Goal: Information Seeking & Learning: Learn about a topic

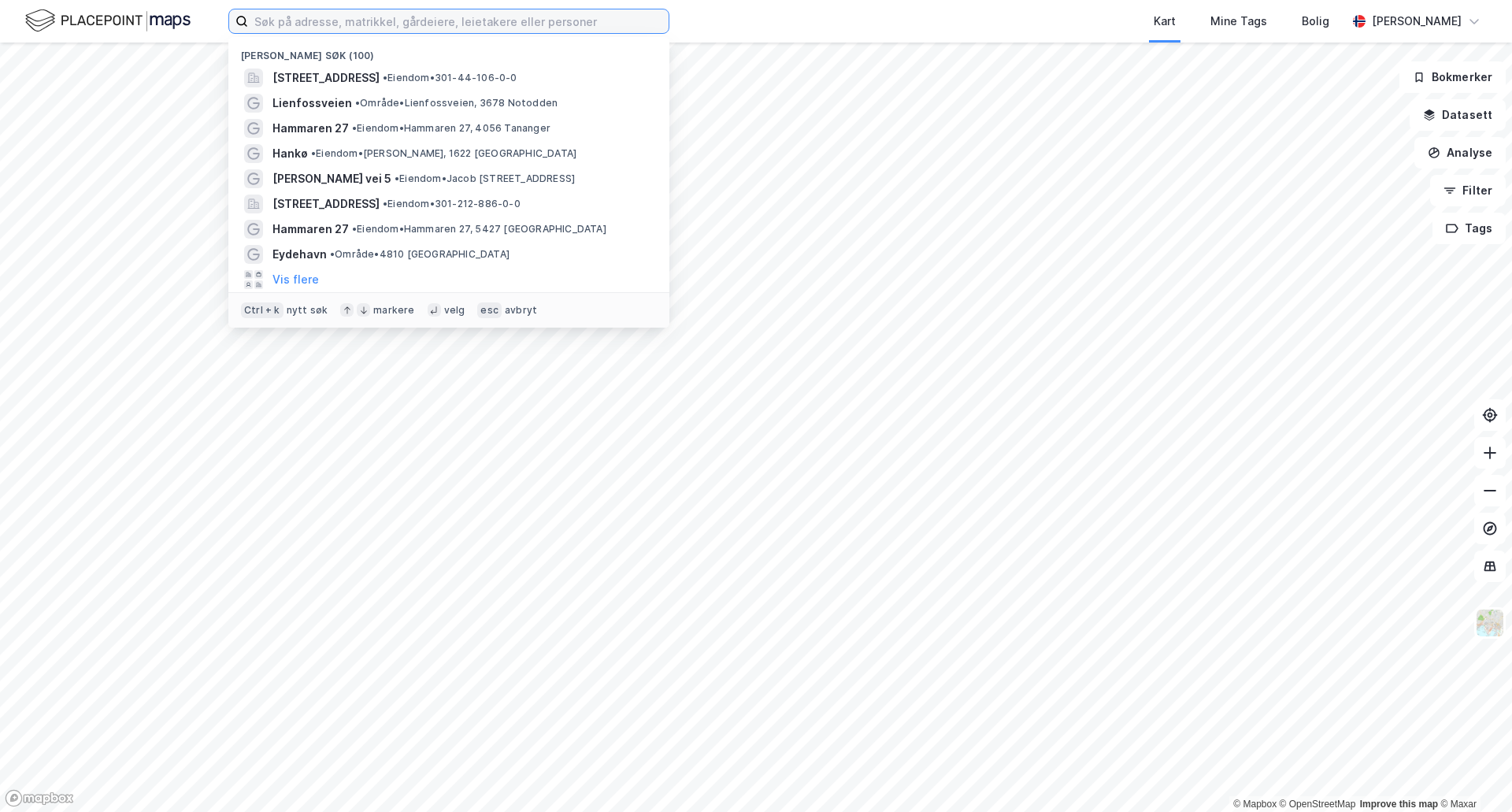
click at [430, 16] on input at bounding box center [458, 21] width 420 height 24
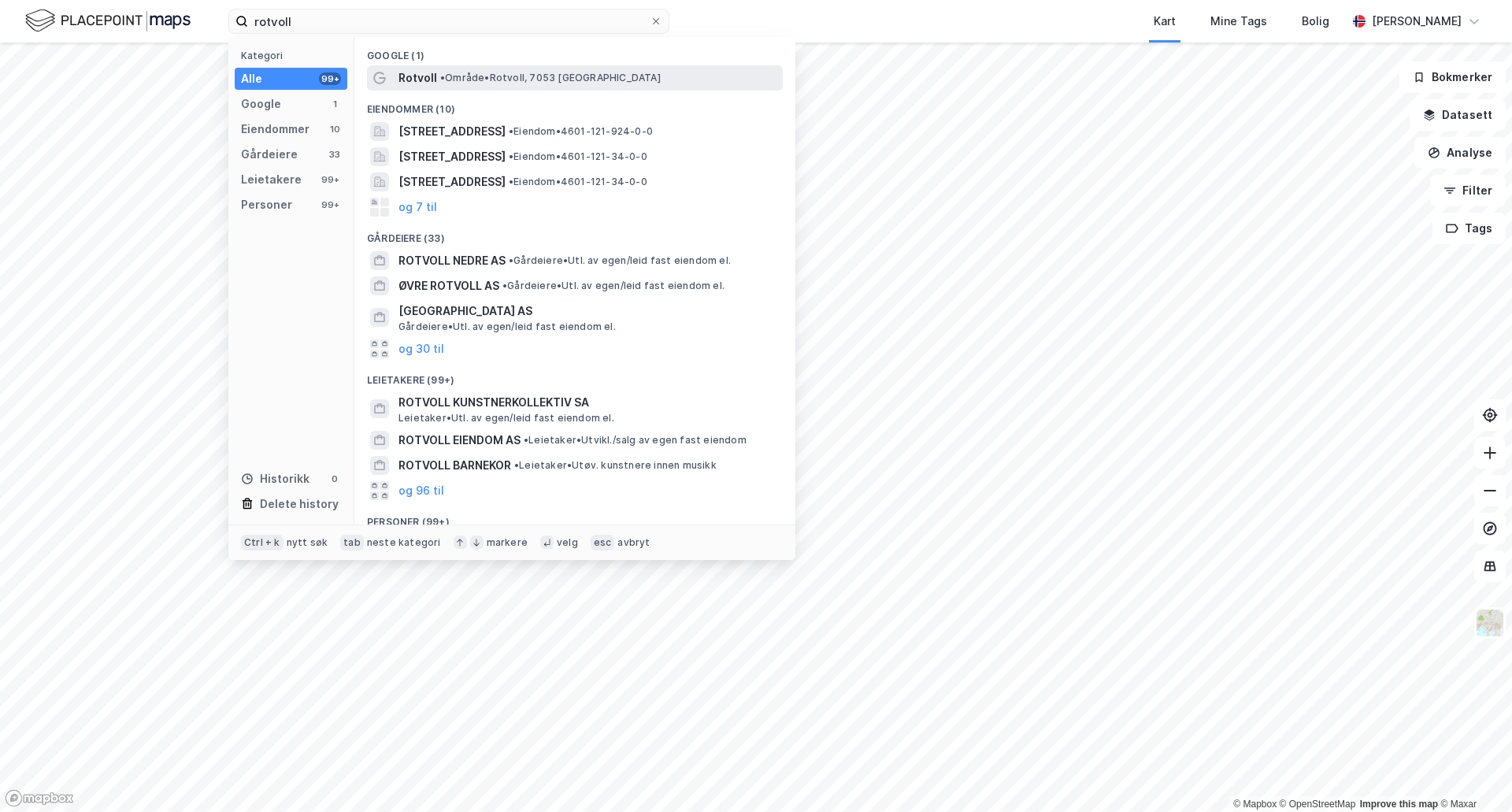
click at [430, 73] on span "Rotvoll" at bounding box center [417, 78] width 38 height 19
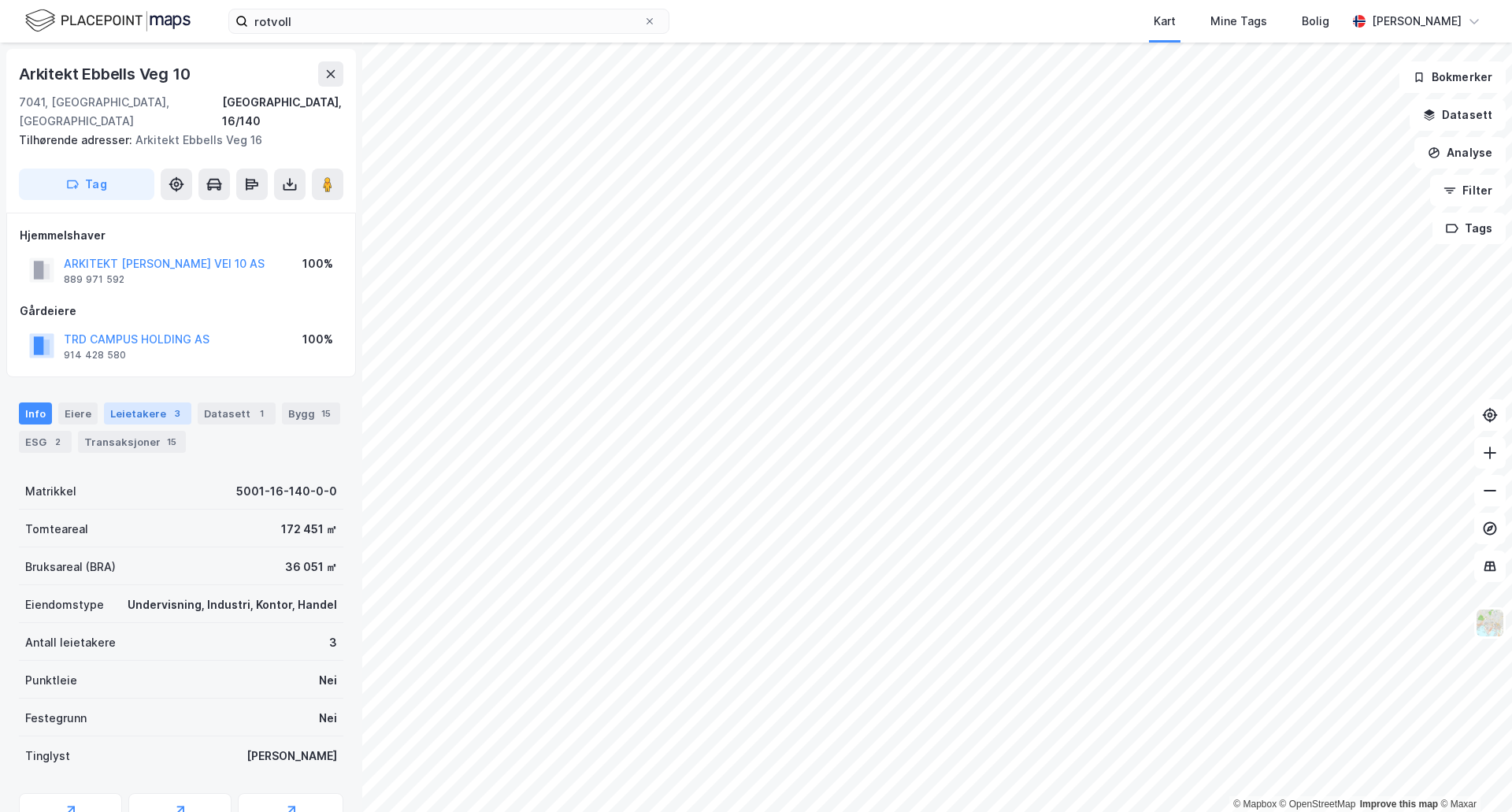
click at [122, 402] on div "Leietakere 3" at bounding box center [147, 413] width 87 height 22
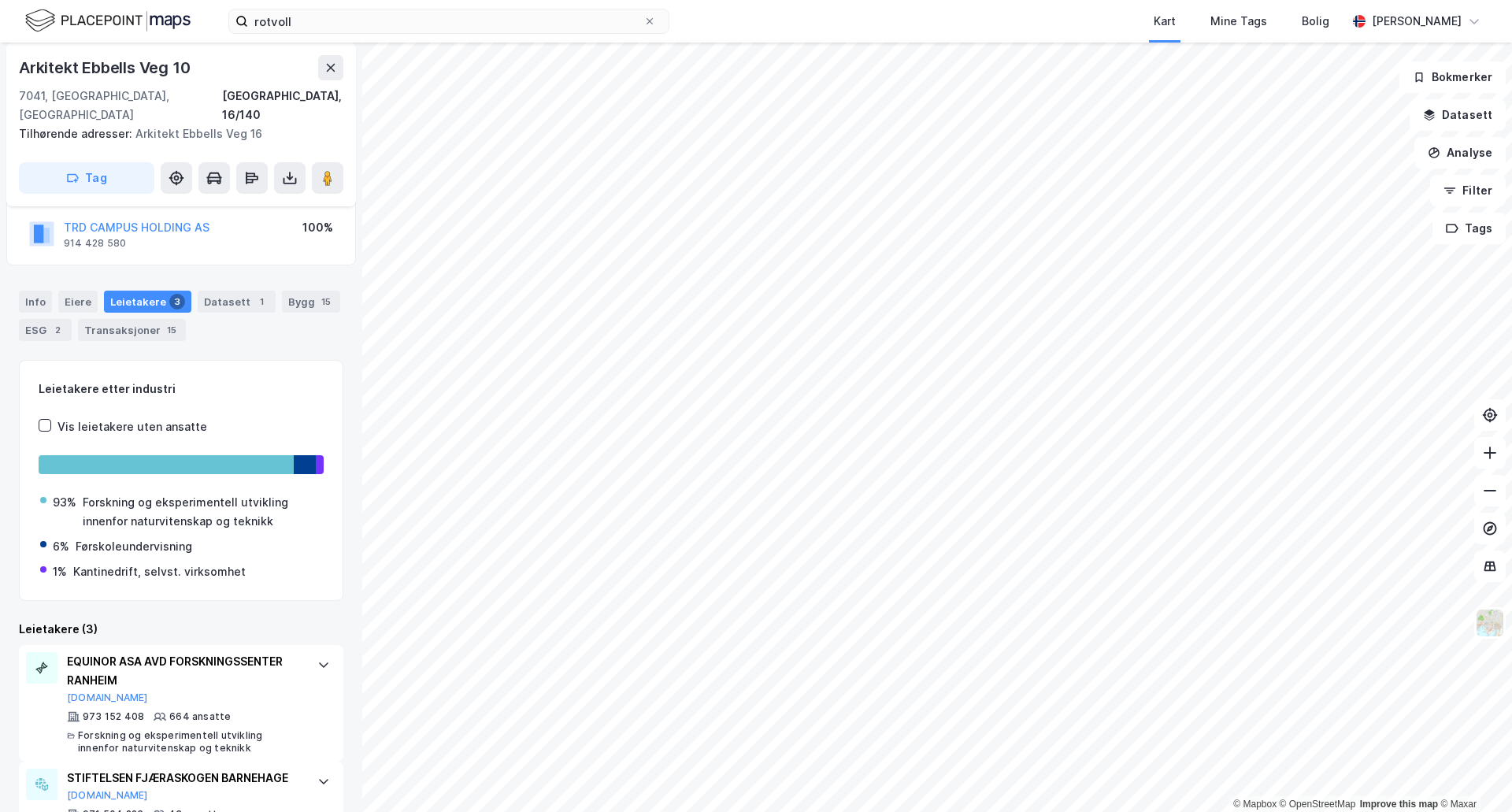
scroll to position [33, 0]
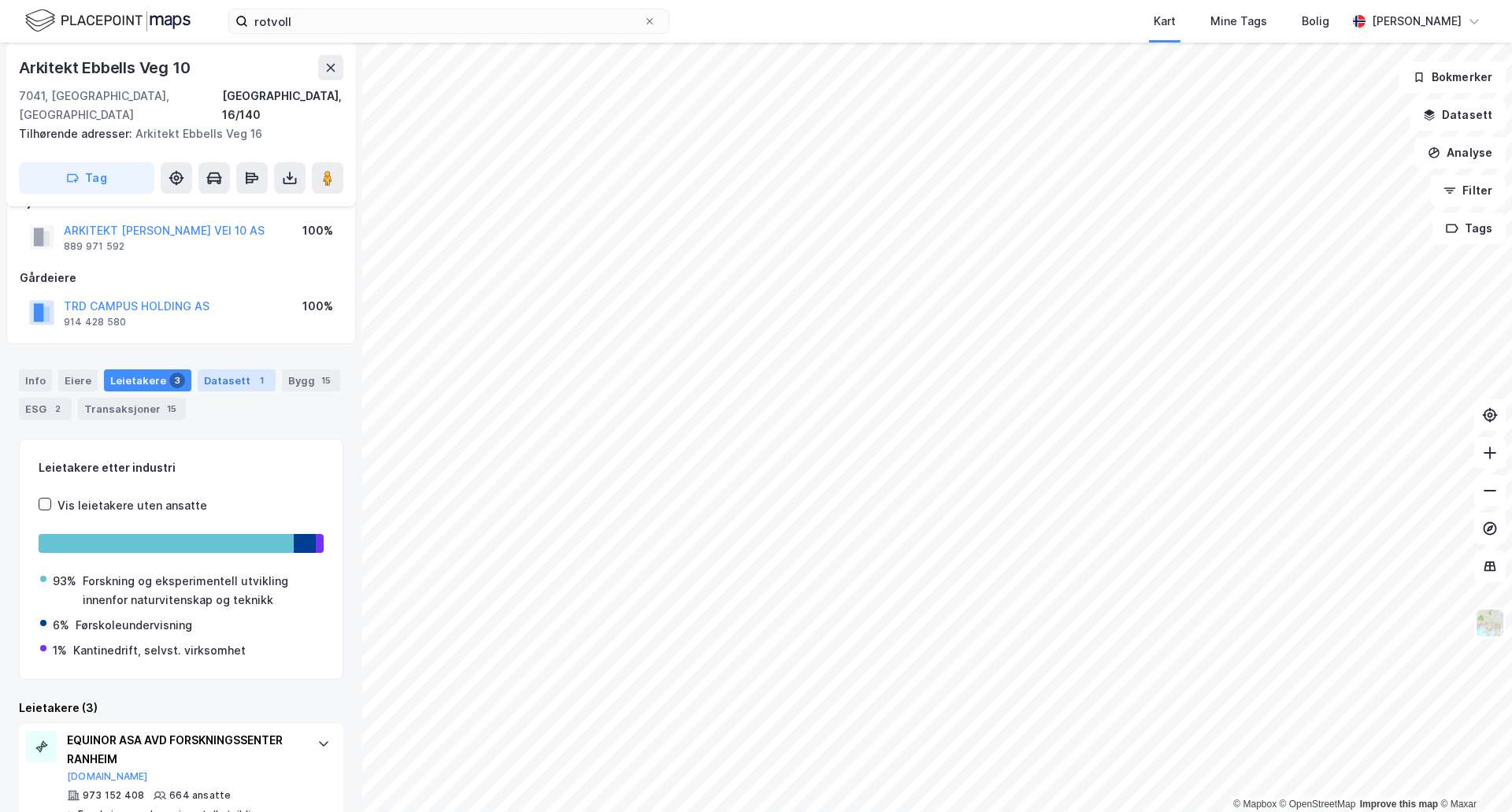
click at [218, 370] on div "Datasett 1" at bounding box center [237, 380] width 78 height 22
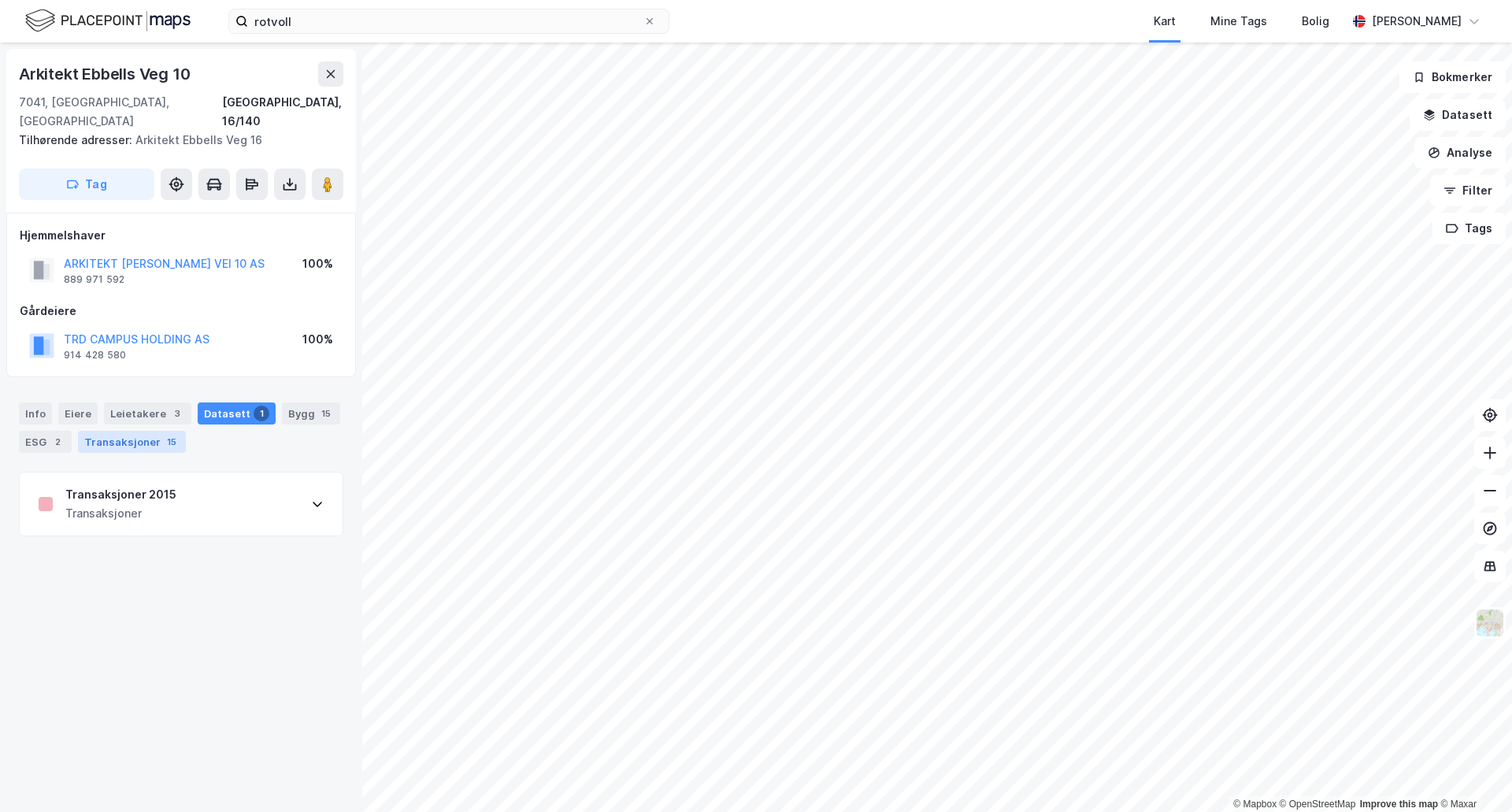
click at [129, 431] on div "Transaksjoner 15" at bounding box center [132, 441] width 108 height 22
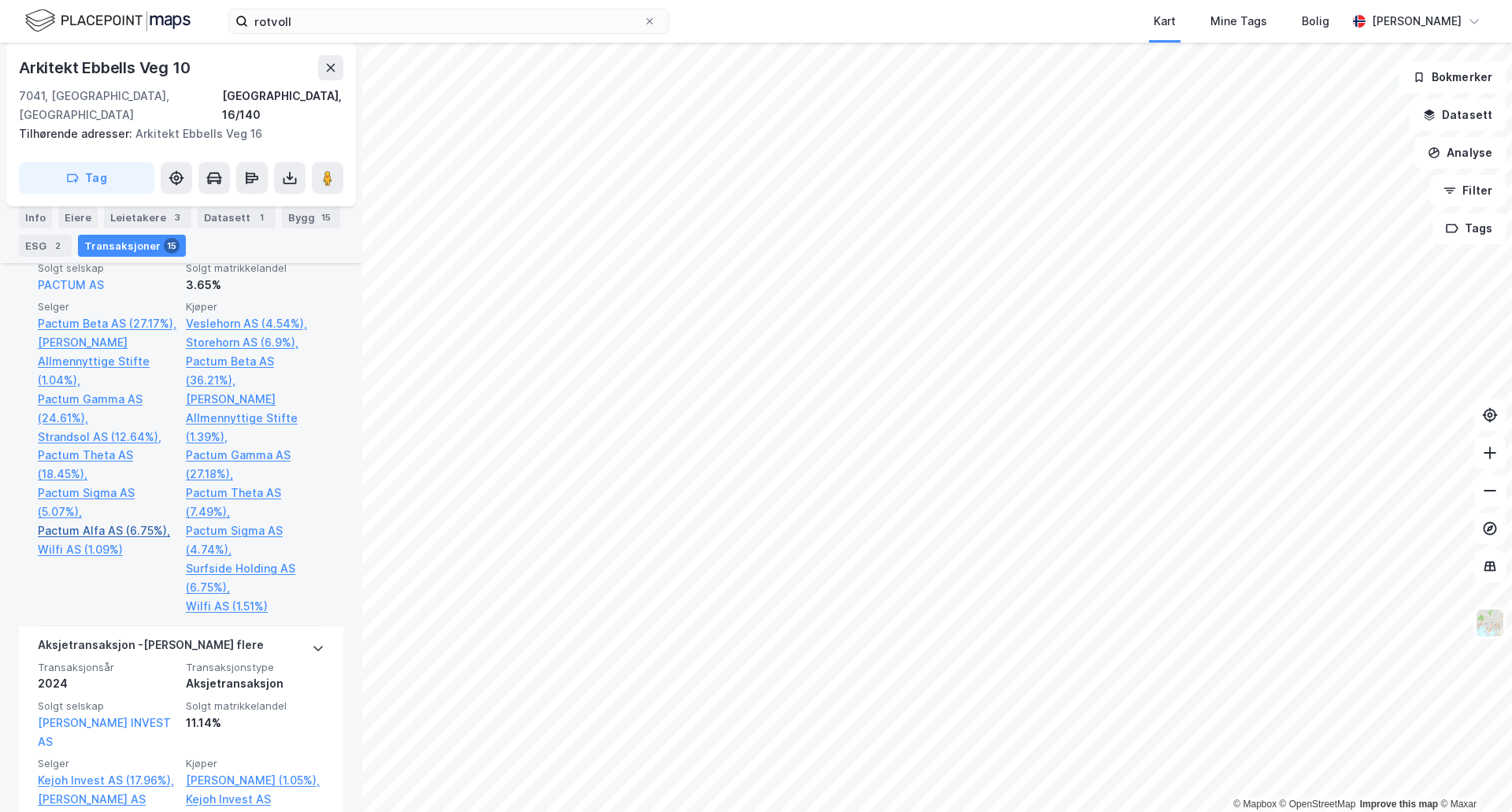
scroll to position [708, 0]
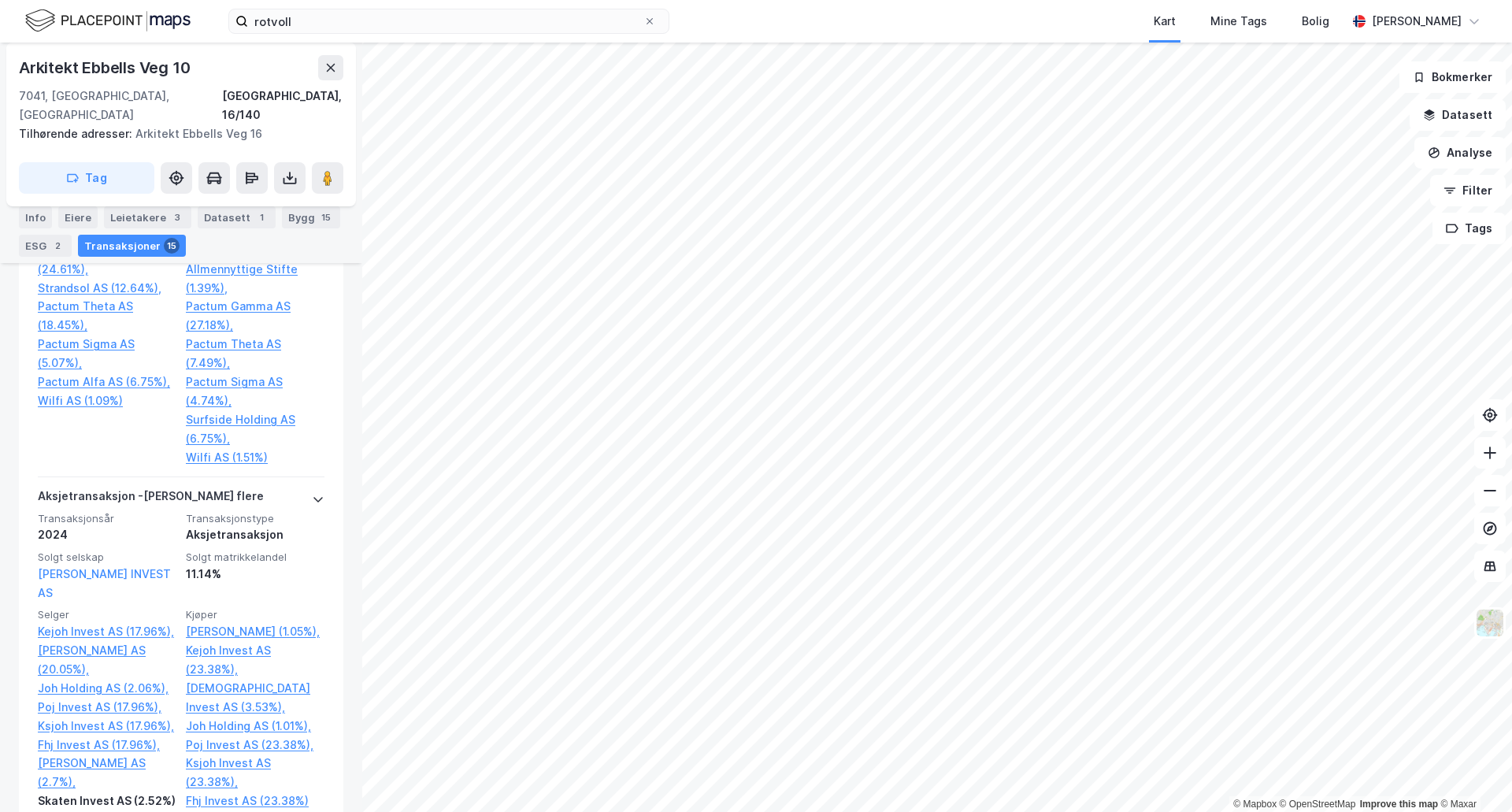
drag, startPoint x: 122, startPoint y: 214, endPoint x: 132, endPoint y: 214, distance: 10.0
click at [125, 214] on div "Leietakere 3" at bounding box center [147, 217] width 87 height 22
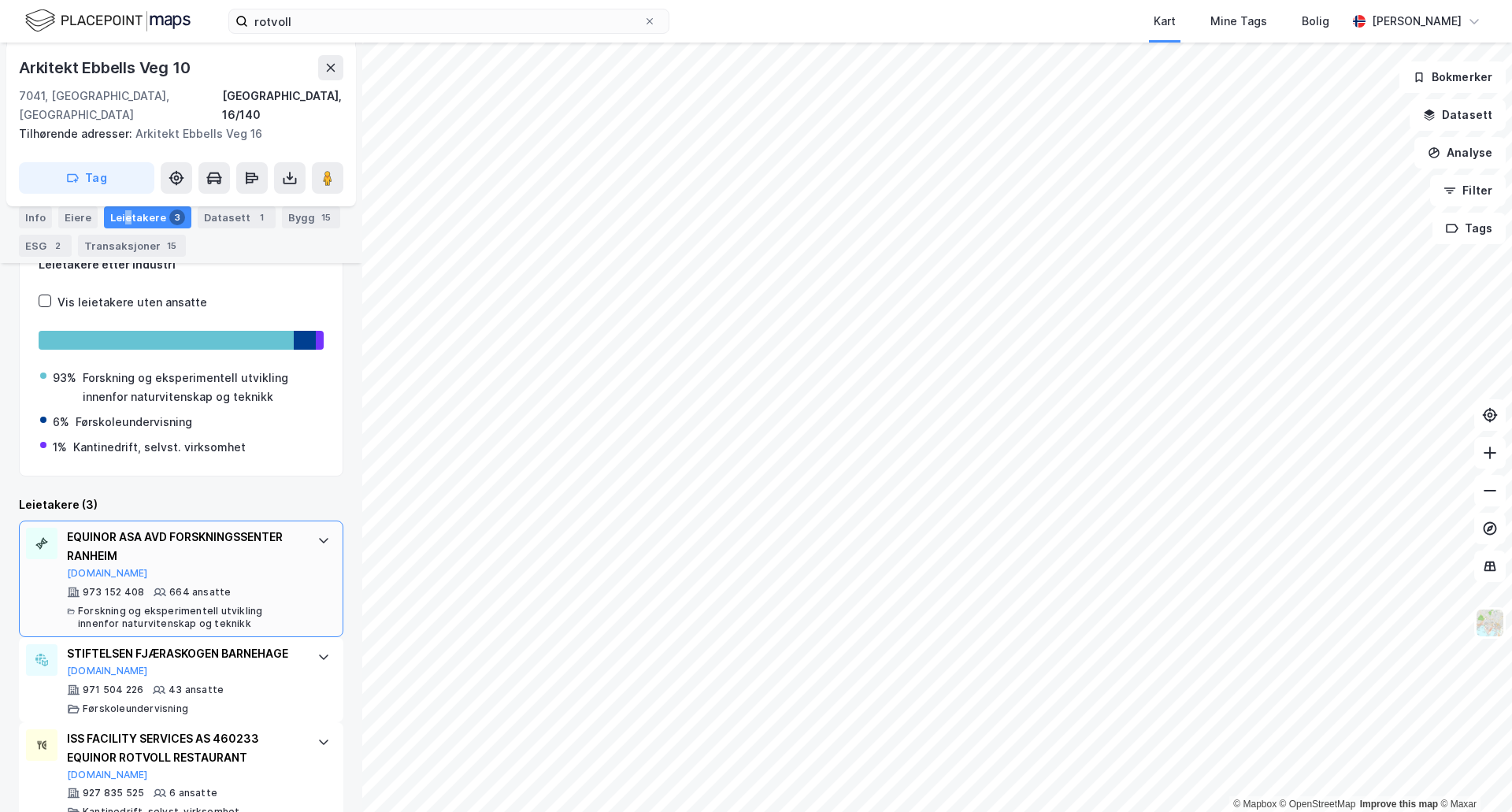
scroll to position [269, 0]
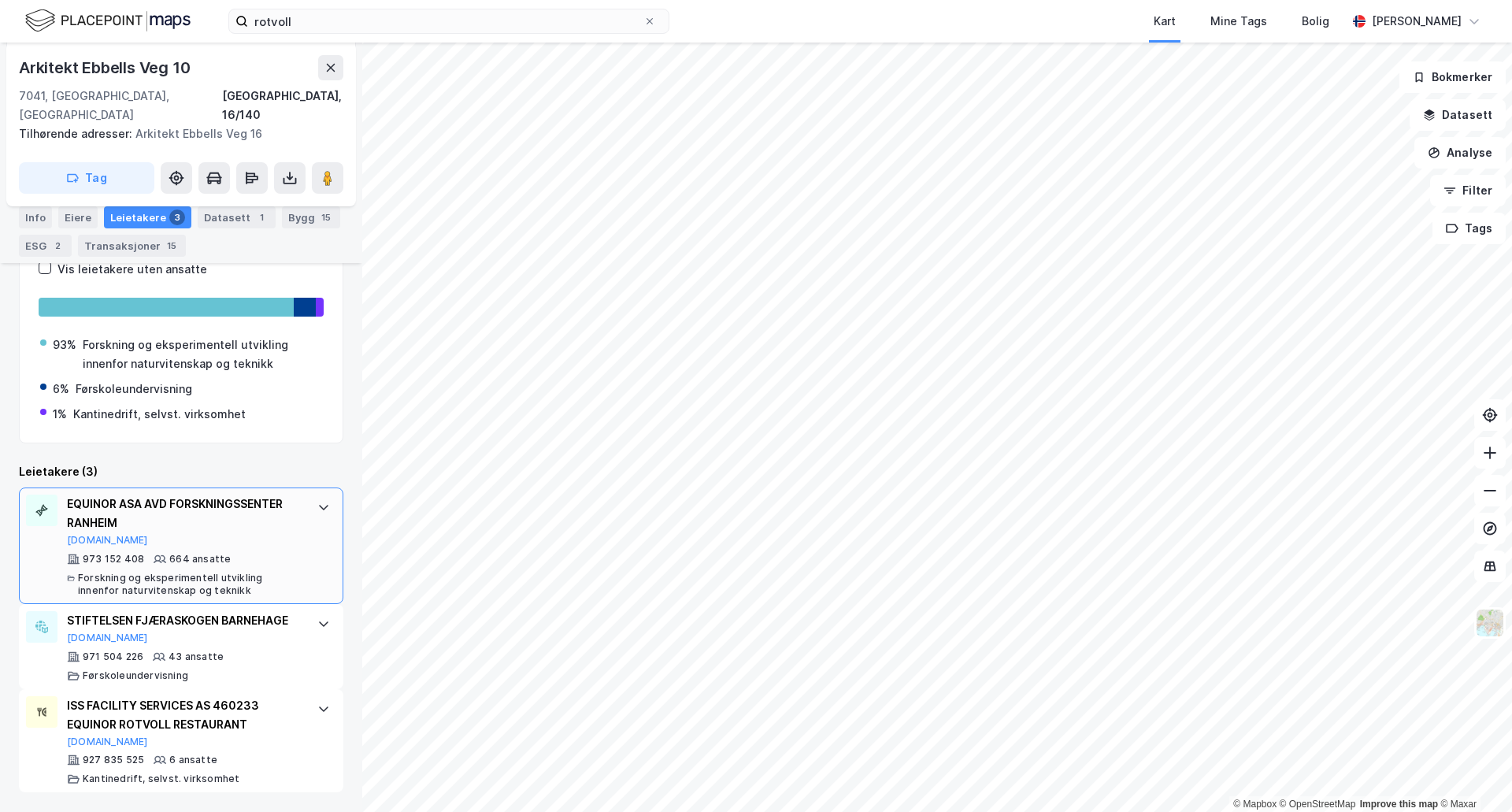
click at [193, 510] on div "EQUINOR ASA AVD FORSKNINGSSENTER RANHEIM" at bounding box center [184, 513] width 235 height 38
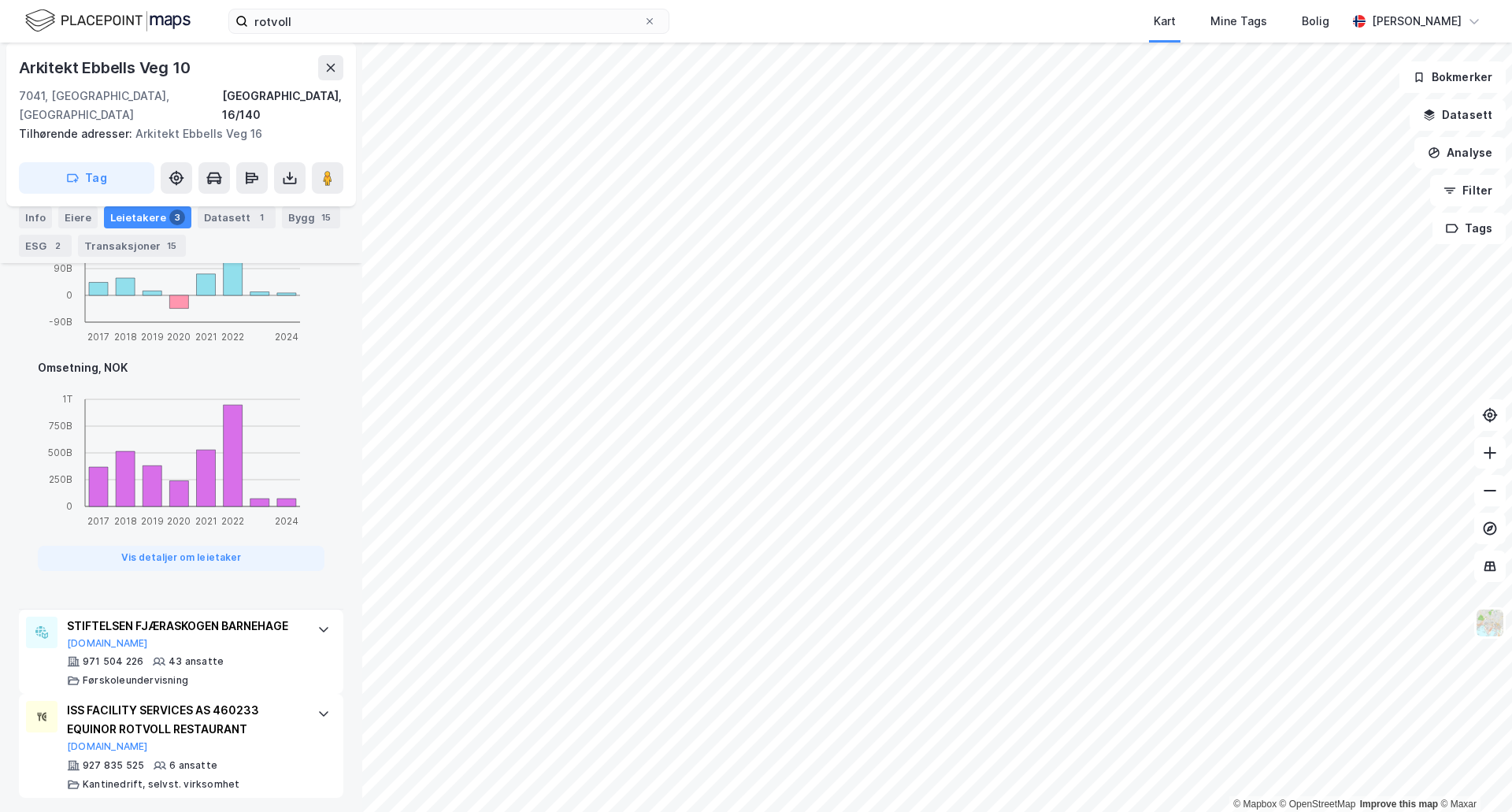
scroll to position [1298, 0]
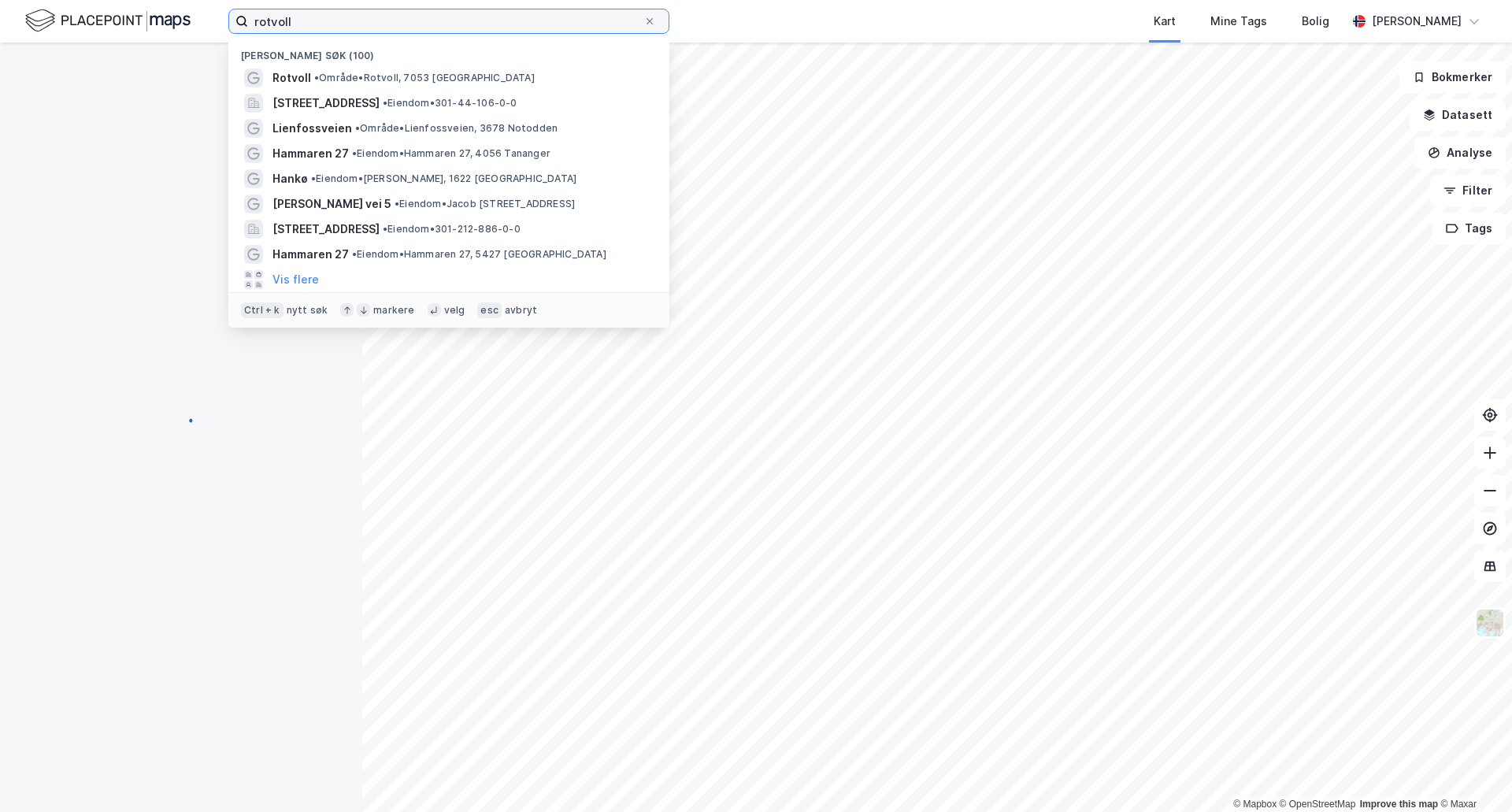
drag, startPoint x: 296, startPoint y: 20, endPoint x: 55, endPoint y: -9, distance: 242.7
click at [55, 0] on html "rotvoll Nylige søk (100) Rotvoll • Område • [GEOGRAPHIC_DATA], [STREET_ADDRESS]…" at bounding box center [756, 406] width 1512 height 812
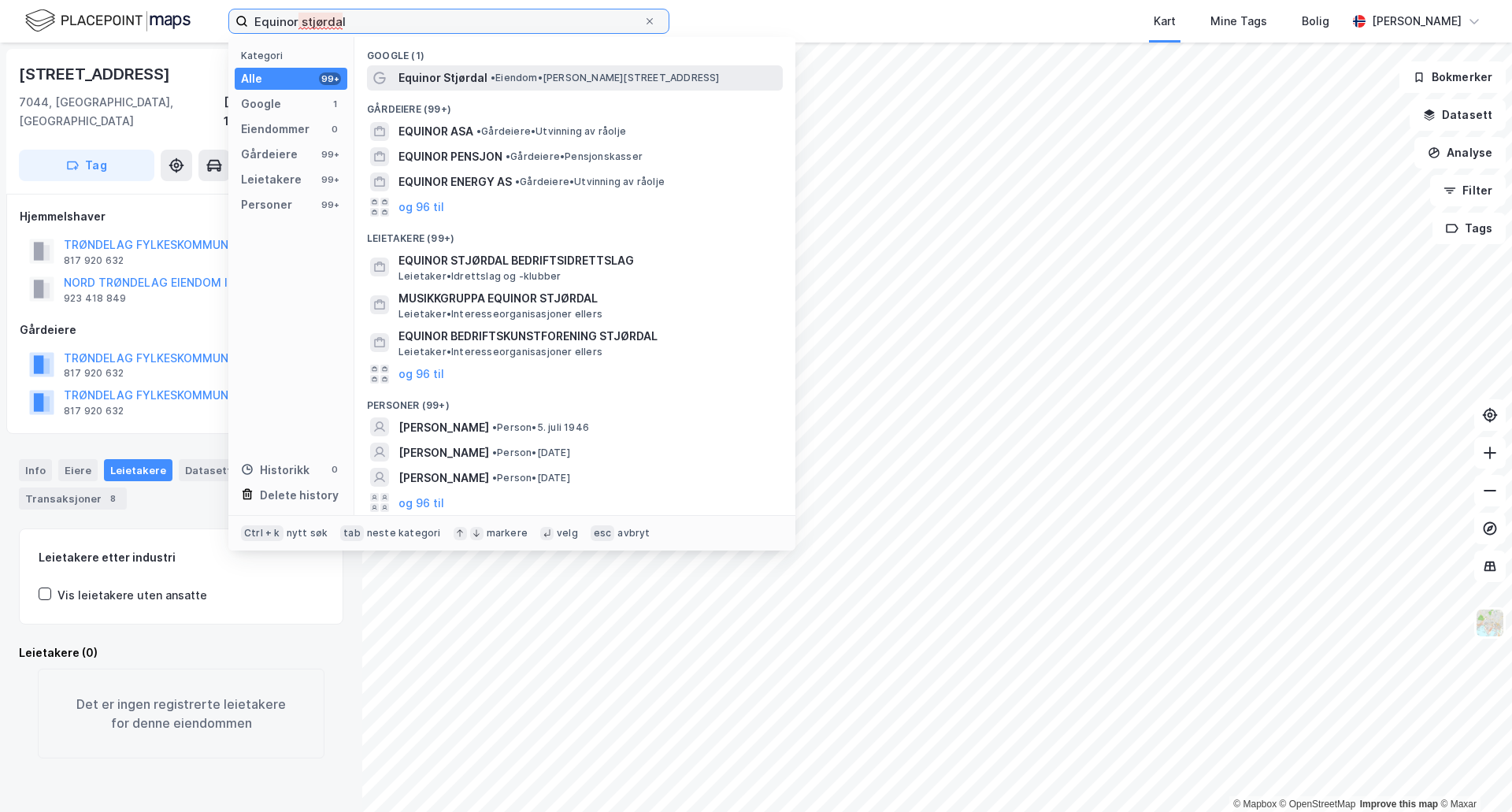
type input "Equinor stjørdal"
click at [428, 78] on span "Equinor Stjørdal" at bounding box center [442, 78] width 89 height 19
